Goal: Task Accomplishment & Management: Complete application form

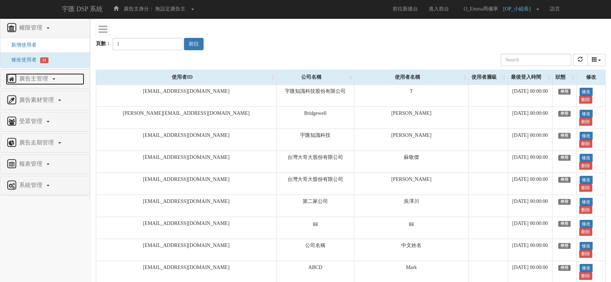
click at [43, 81] on span "廣告主管理" at bounding box center [34, 79] width 34 height 6
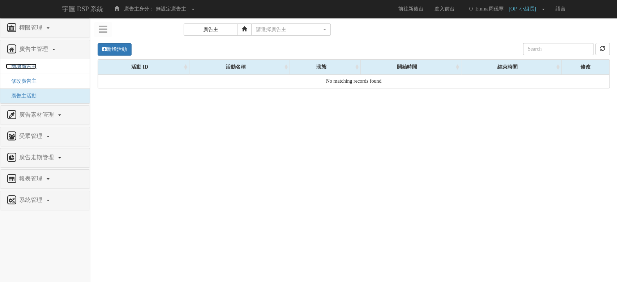
click at [21, 66] on span "新增廣告主" at bounding box center [21, 66] width 31 height 5
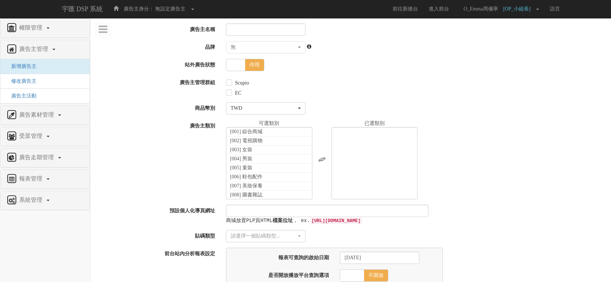
select select
click at [273, 29] on input "廣告主名稱" at bounding box center [266, 29] width 80 height 12
type input "凱"
type input "日立_凱絡"
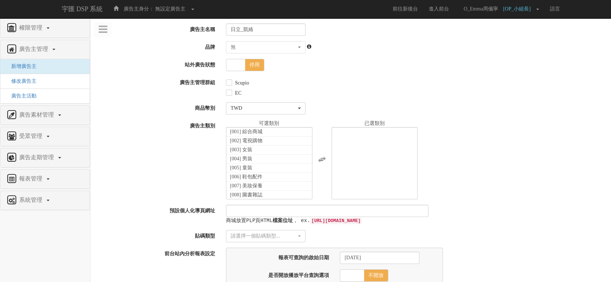
click at [245, 80] on label "Scupio" at bounding box center [241, 83] width 16 height 7
click at [231, 81] on input "Scupio" at bounding box center [228, 83] width 5 height 5
checkbox input "true"
click at [256, 65] on span "停用" at bounding box center [254, 65] width 19 height 12
checkbox input "true"
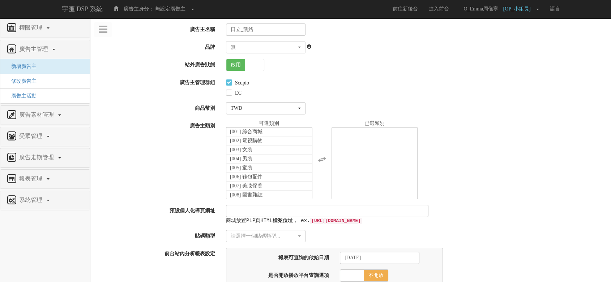
click at [269, 47] on div "無" at bounding box center [264, 47] width 66 height 7
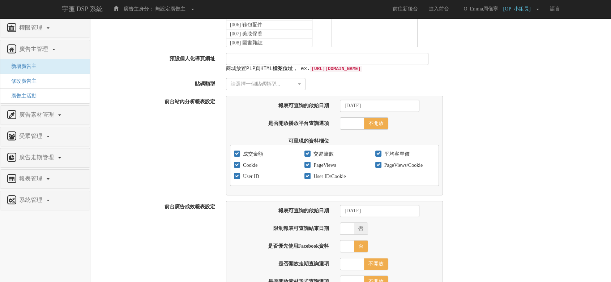
scroll to position [160, 0]
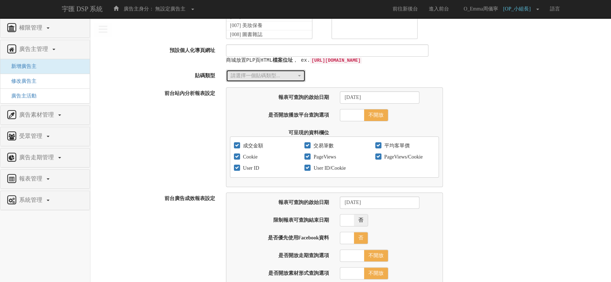
click at [289, 72] on div "請選擇一個貼碼類型..." at bounding box center [264, 75] width 66 height 7
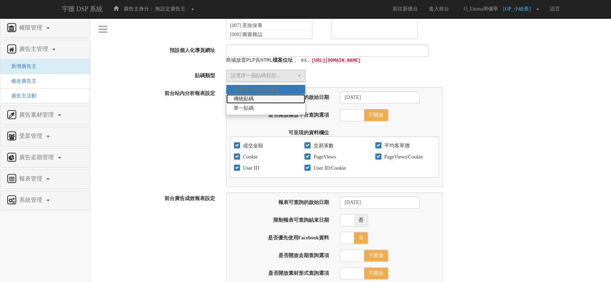
click at [282, 100] on link "傳統貼碼" at bounding box center [265, 98] width 79 height 9
select select "Traditional_Complicate"
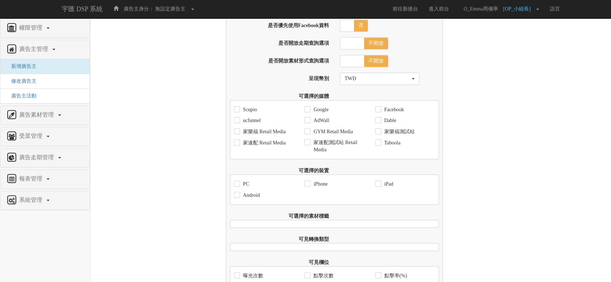
scroll to position [474, 0]
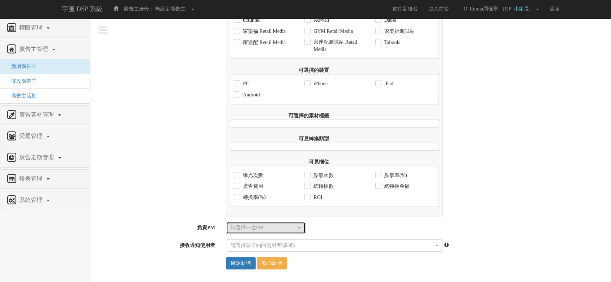
click at [254, 231] on div "請選擇一位PM..." at bounding box center [264, 227] width 66 height 7
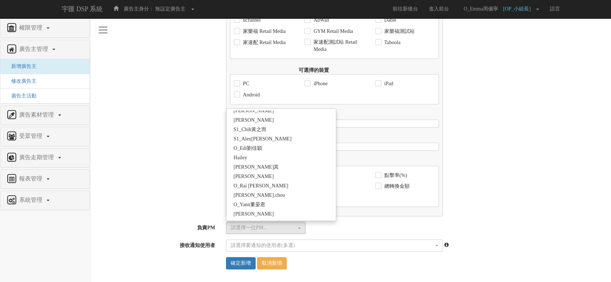
scroll to position [1282, 0]
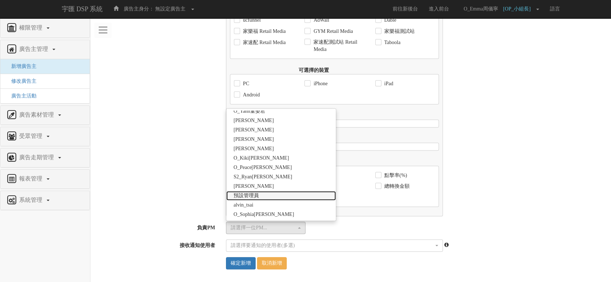
click at [282, 194] on link "預設管理員" at bounding box center [281, 195] width 110 height 9
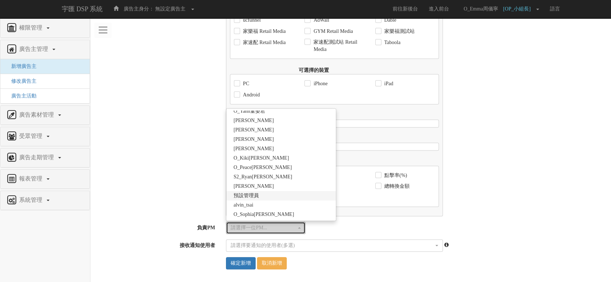
select select "f9677d6e-57db-4fd1-beb9-3ca57371231e"
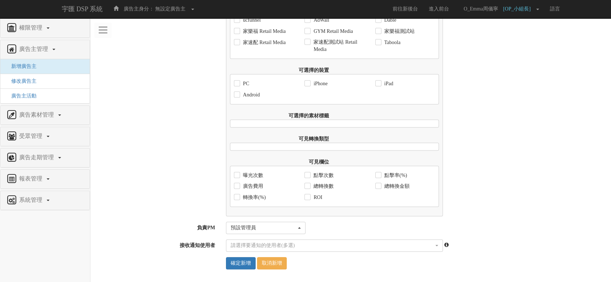
click at [187, 195] on div "前台廣告成效報表設定 報表可查詢的啟始日期 2017-09-01 限制報表可查詢結束日期 是 否 報表可查詢的結束日期 是否優先使用Facebook資料 是 …" at bounding box center [350, 48] width 520 height 337
click at [252, 266] on input "確定新增" at bounding box center [241, 263] width 30 height 12
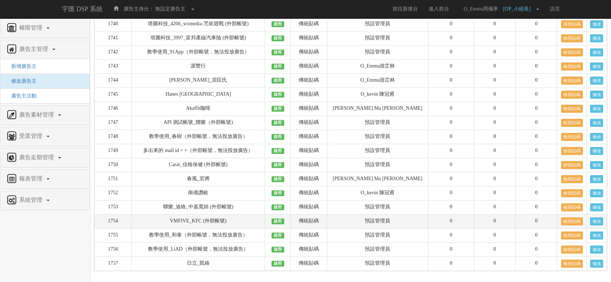
scroll to position [8994, 0]
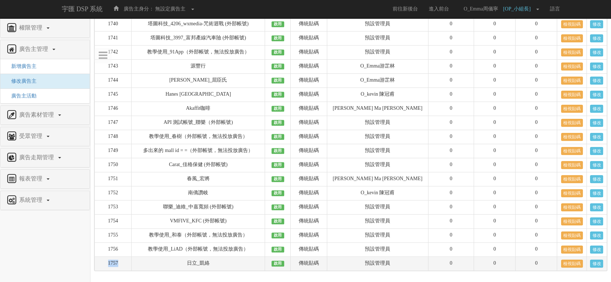
drag, startPoint x: 123, startPoint y: 262, endPoint x: 109, endPoint y: 262, distance: 14.1
click at [109, 262] on td "1757" at bounding box center [113, 264] width 37 height 14
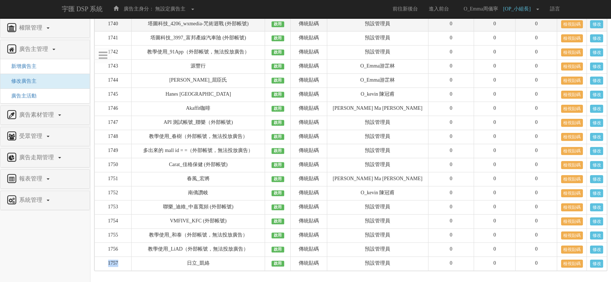
copy td "1757"
